Goal: Transaction & Acquisition: Purchase product/service

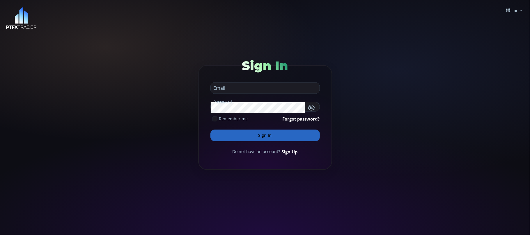
type input "**********"
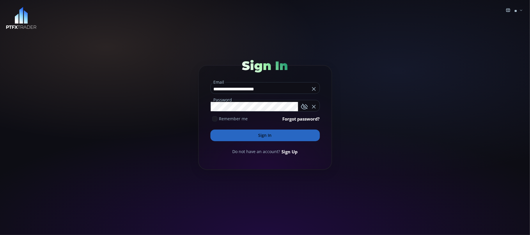
click at [284, 89] on input "**********" at bounding box center [260, 88] width 99 height 9
click at [269, 137] on button "Sign In" at bounding box center [264, 136] width 109 height 12
click at [269, 134] on button "Sign In" at bounding box center [264, 136] width 109 height 12
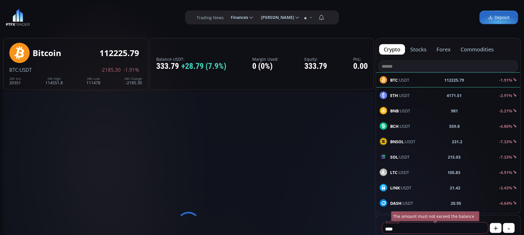
click at [400, 112] on span "BNB :USDT" at bounding box center [400, 111] width 20 height 6
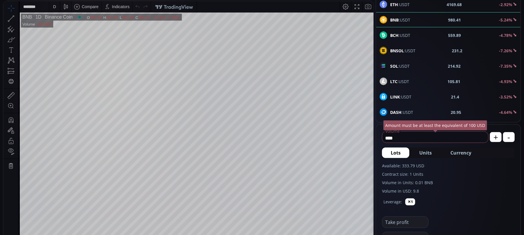
scroll to position [77, 0]
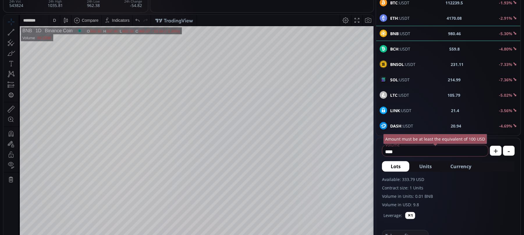
click at [17, 33] on icon at bounding box center [17, 32] width 1 height 2
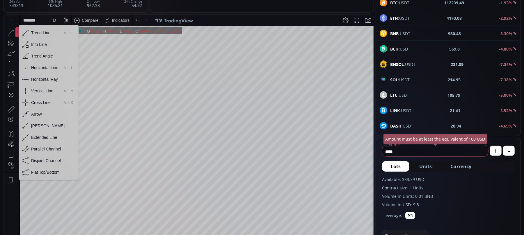
click at [40, 69] on div "Horizontal Line" at bounding box center [44, 67] width 27 height 5
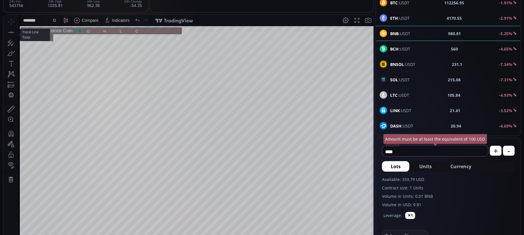
click at [17, 32] on icon at bounding box center [17, 32] width 1 height 2
click at [13, 32] on icon at bounding box center [11, 32] width 8 height 8
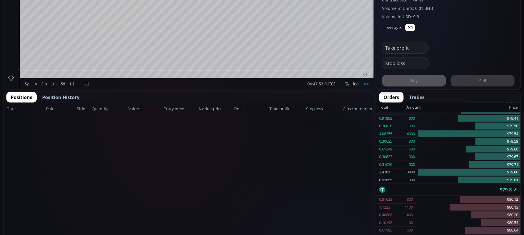
scroll to position [310, 0]
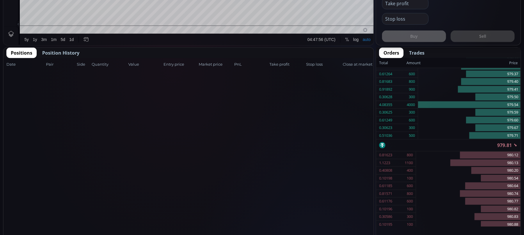
click at [57, 51] on span "Position History" at bounding box center [60, 52] width 37 height 7
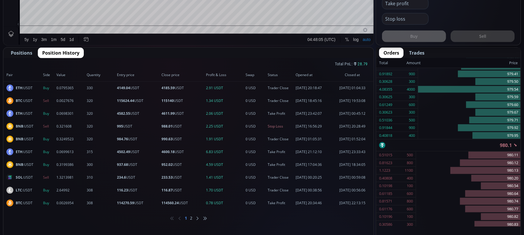
click at [192, 217] on li "2" at bounding box center [191, 219] width 2 height 6
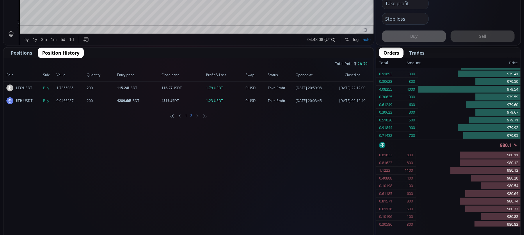
click at [186, 115] on li "1" at bounding box center [186, 116] width 2 height 6
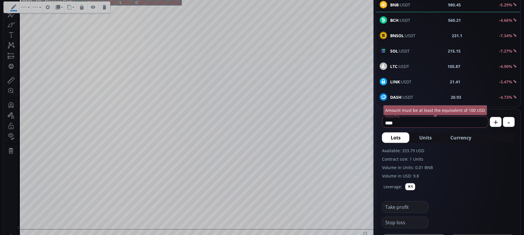
scroll to position [77, 0]
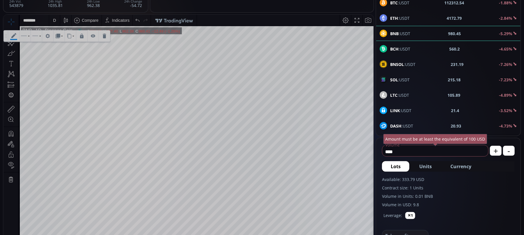
click at [55, 18] on div "D" at bounding box center [54, 20] width 3 height 5
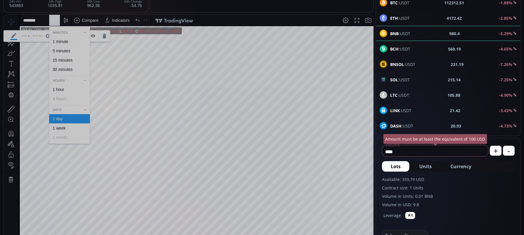
click at [60, 89] on div "1 hour" at bounding box center [59, 89] width 12 height 5
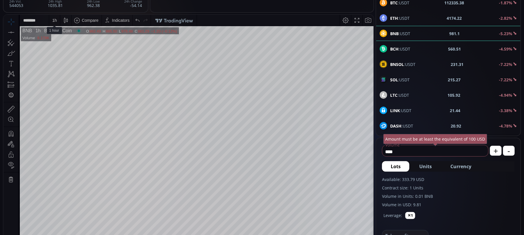
click at [56, 19] on div "1 h" at bounding box center [54, 20] width 5 height 5
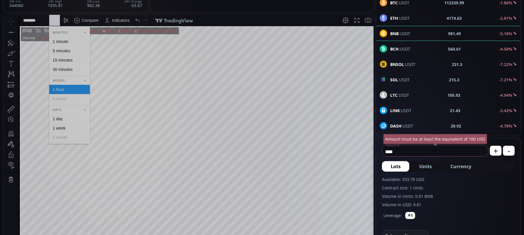
click at [57, 67] on div "30 minutes" at bounding box center [63, 69] width 20 height 5
